Goal: Information Seeking & Learning: Learn about a topic

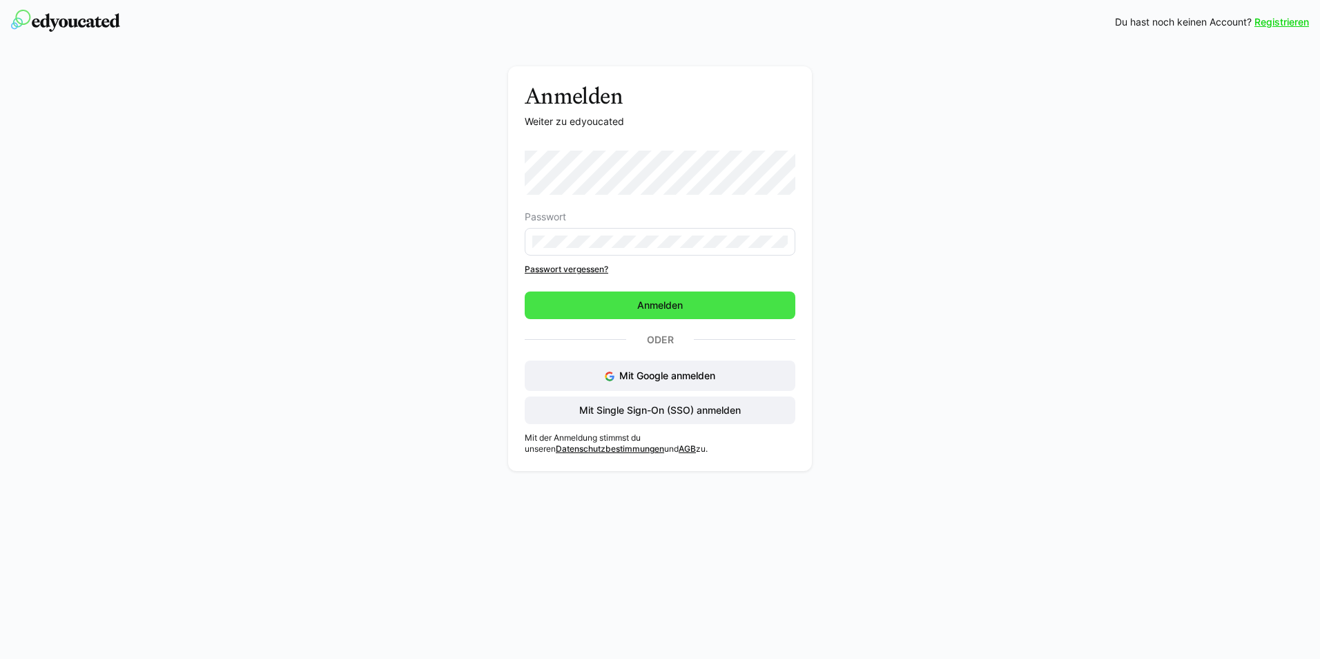
click at [652, 311] on span "Anmelden" at bounding box center [660, 305] width 50 height 14
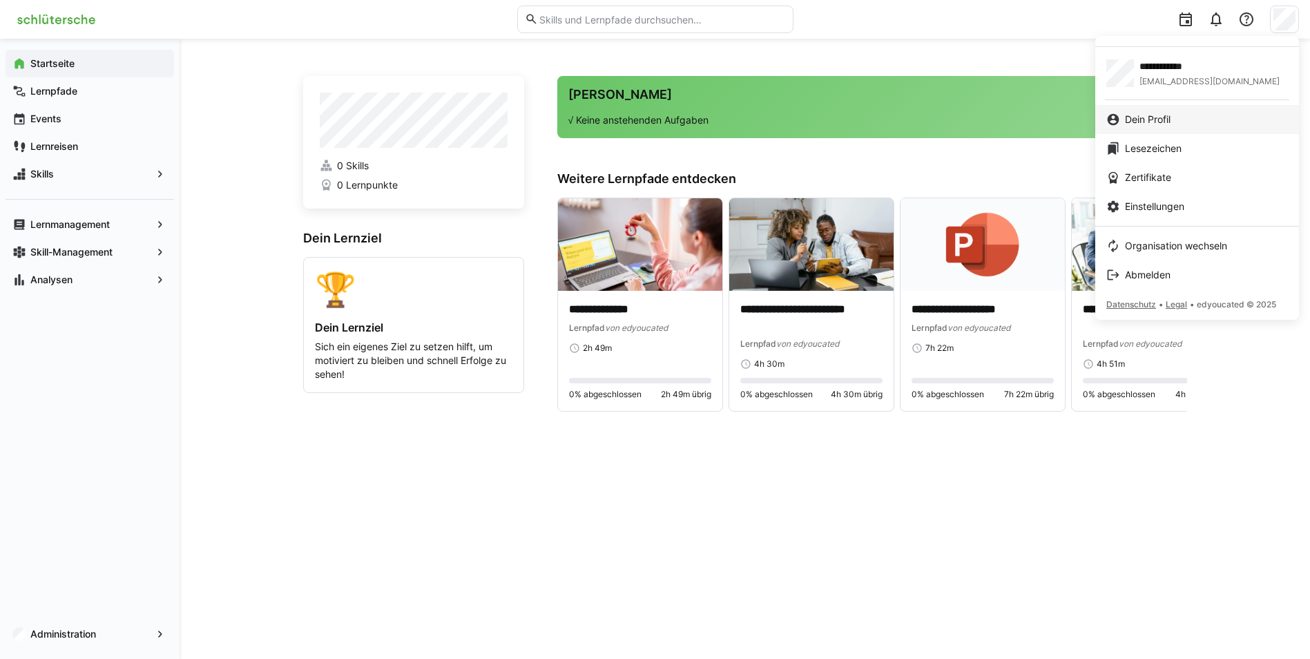
click at [1142, 119] on span "Dein Profil" at bounding box center [1148, 120] width 46 height 14
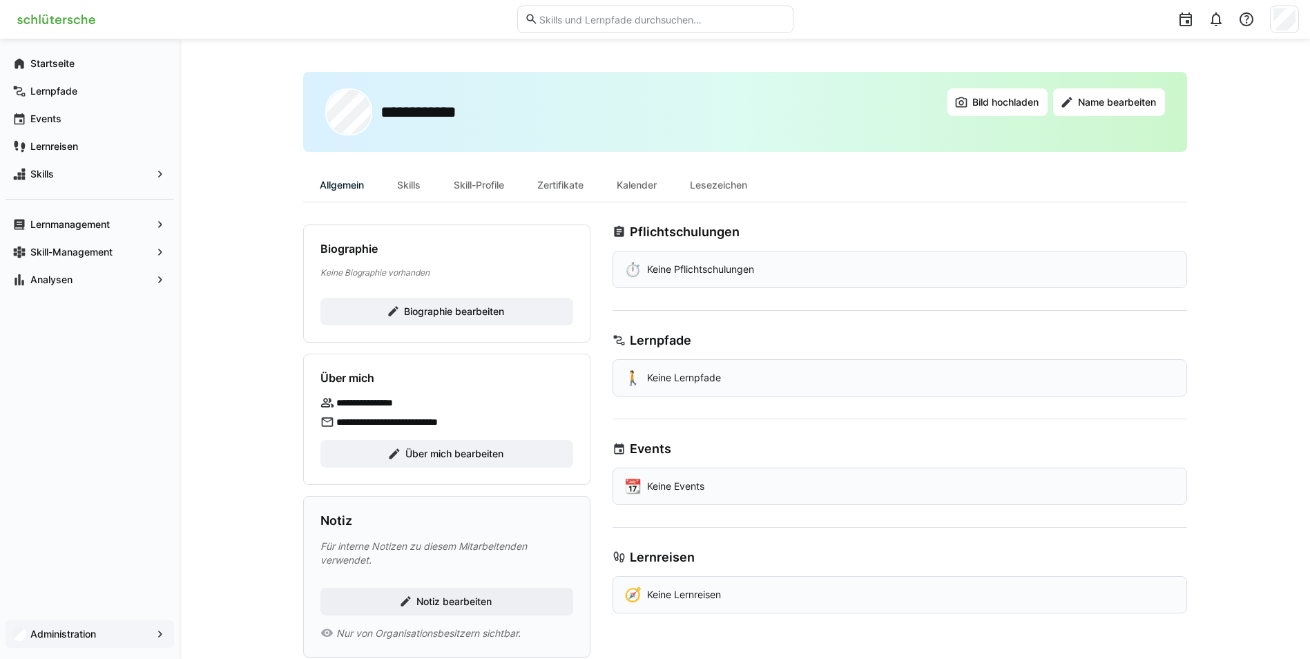
click at [0, 0] on app-navigation-label "Administration" at bounding box center [0, 0] width 0 height 0
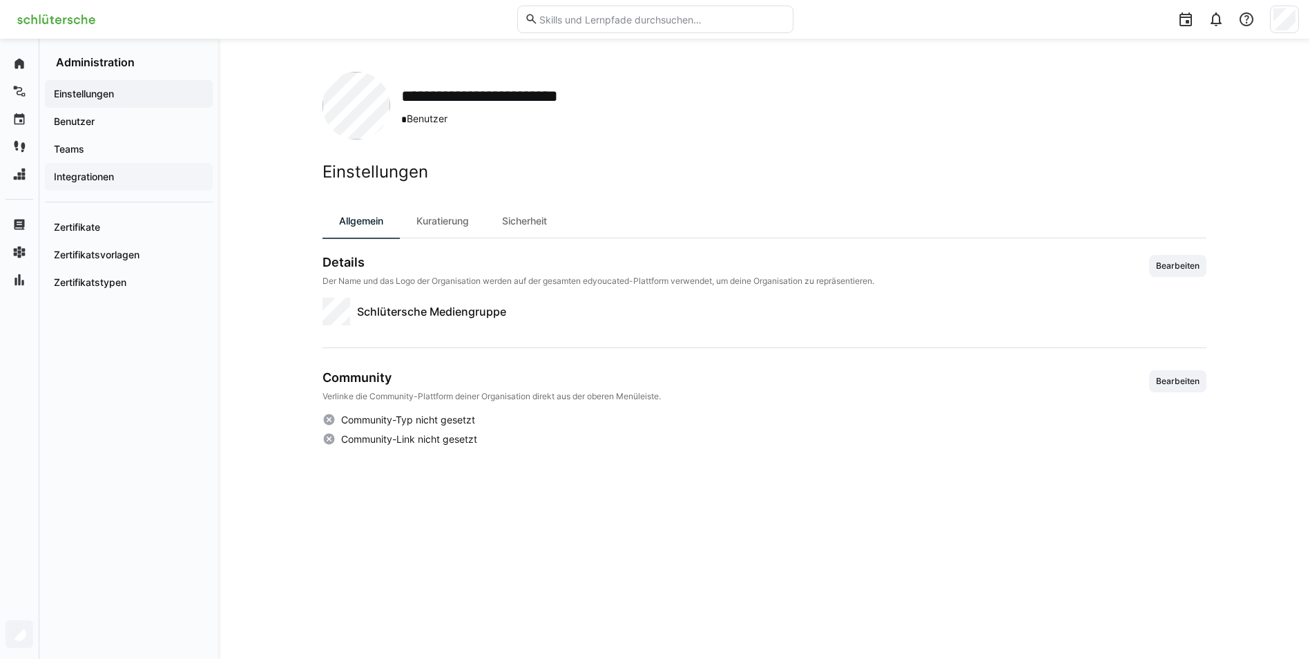
click at [0, 0] on app-navigation-label "Integrationen" at bounding box center [0, 0] width 0 height 0
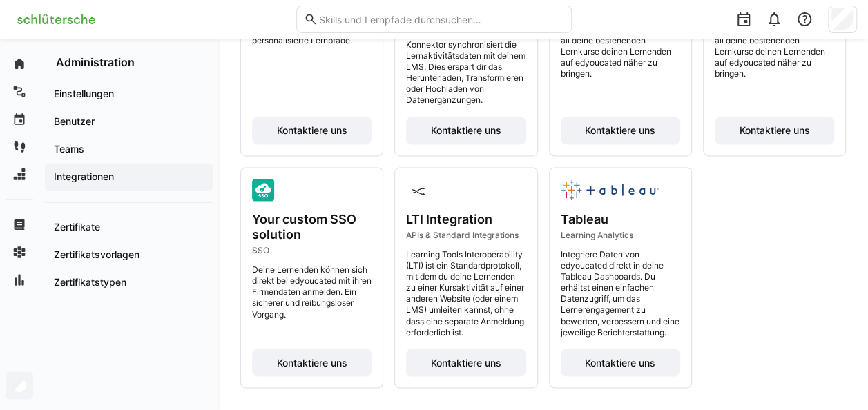
scroll to position [1002, 0]
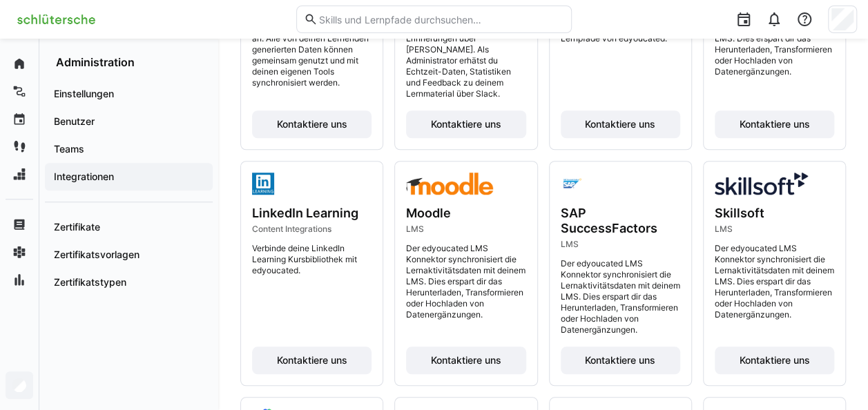
scroll to position [449, 0]
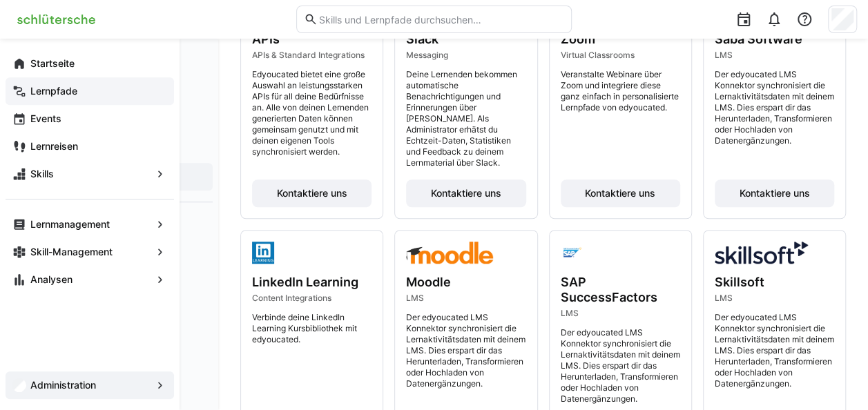
click at [0, 0] on app-navigation-label "Lernpfade" at bounding box center [0, 0] width 0 height 0
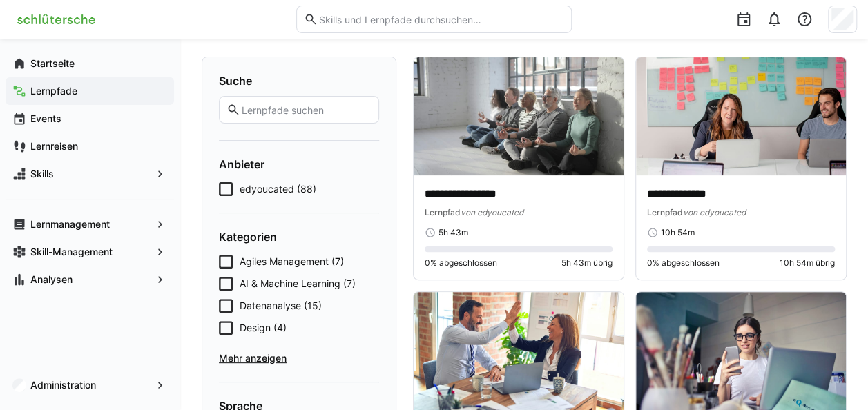
scroll to position [69, 0]
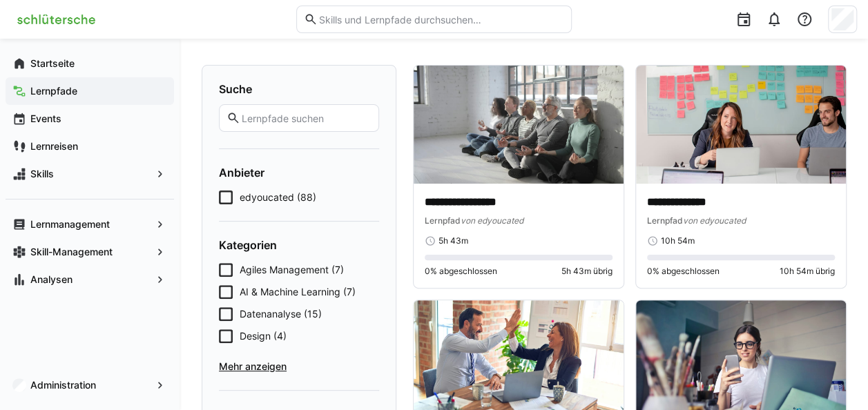
click at [278, 199] on span "edyoucated (88)" at bounding box center [278, 198] width 77 height 14
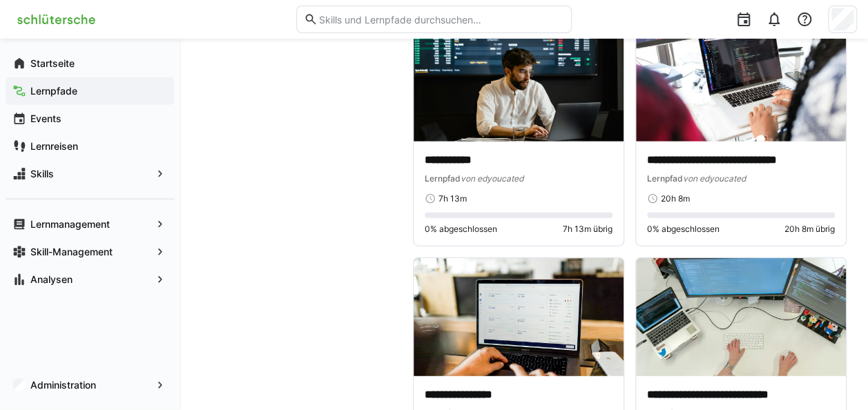
scroll to position [9133, 0]
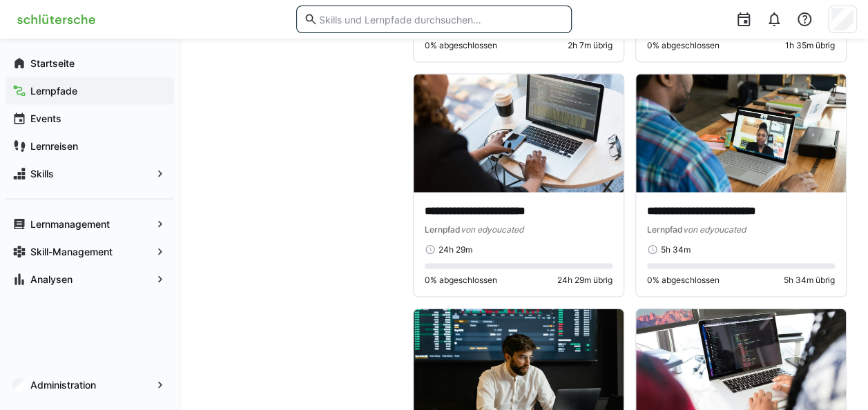
click at [434, 17] on input "text" at bounding box center [441, 19] width 246 height 12
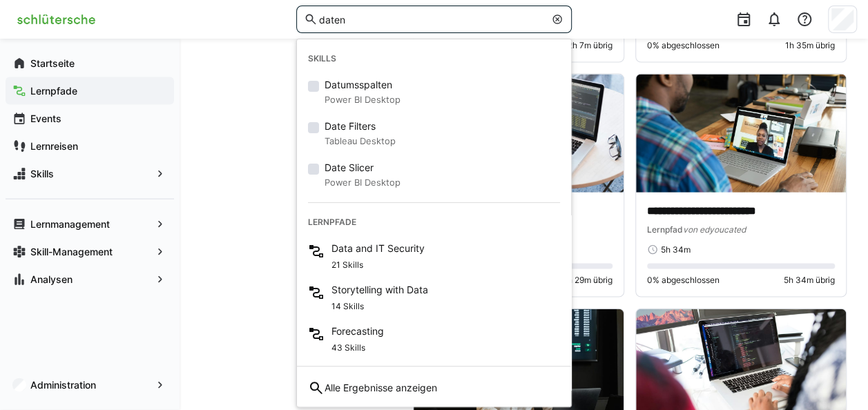
type input "daten"
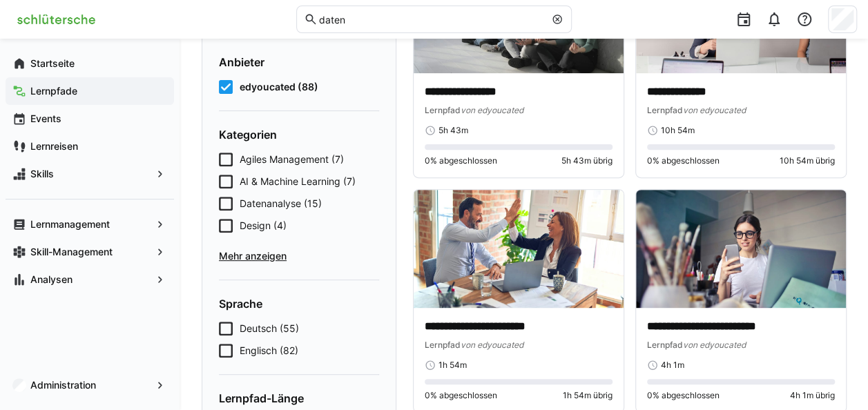
scroll to position [157, 0]
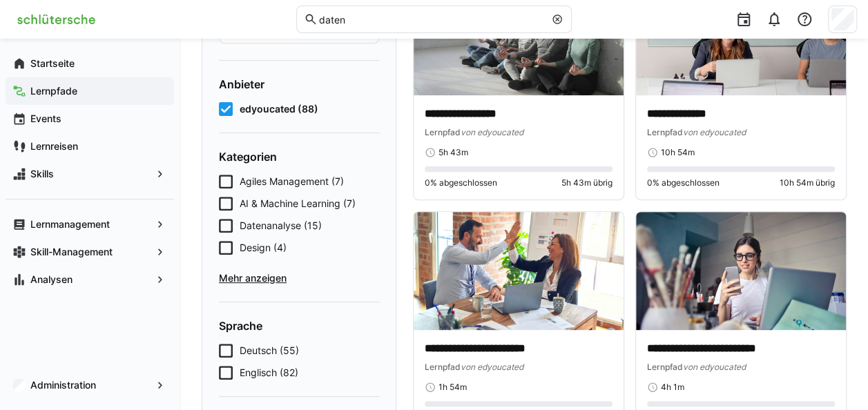
click at [258, 278] on span "Mehr anzeigen" at bounding box center [299, 278] width 160 height 14
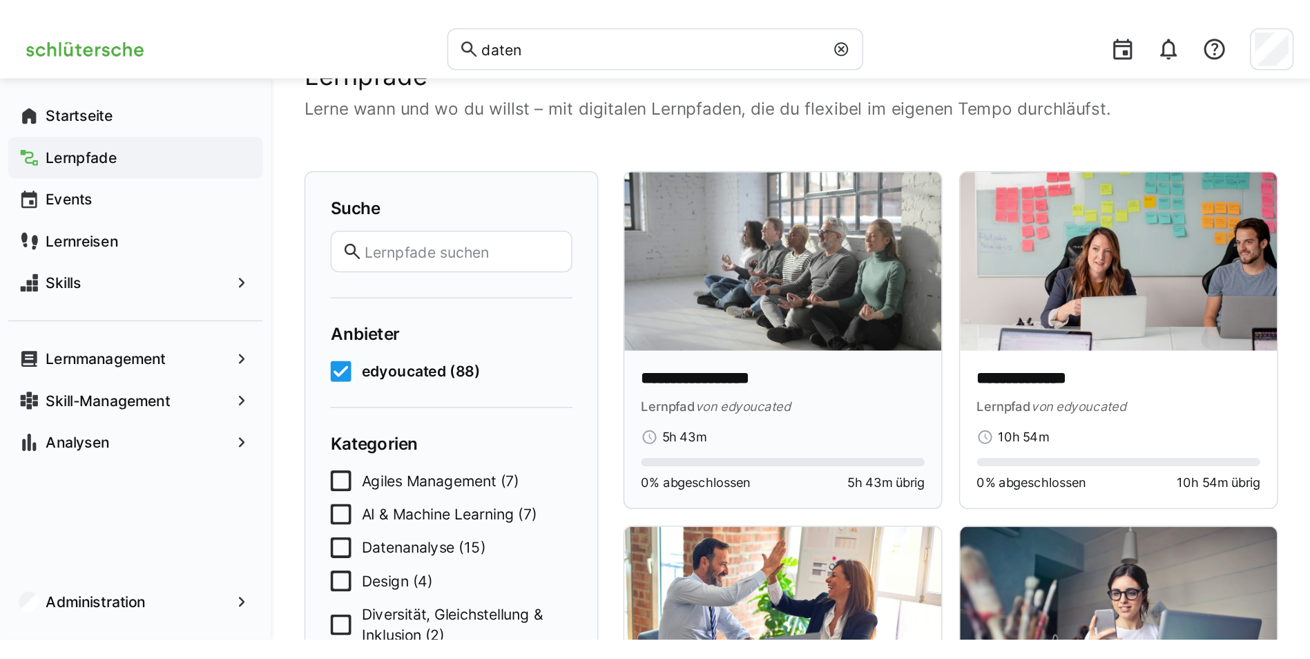
scroll to position [0, 0]
